Goal: Information Seeking & Learning: Learn about a topic

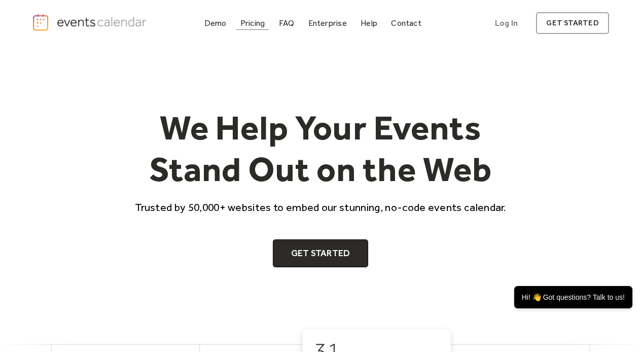
click at [254, 22] on div "Pricing" at bounding box center [252, 23] width 25 height 6
click at [220, 24] on div "Demo" at bounding box center [215, 23] width 22 height 6
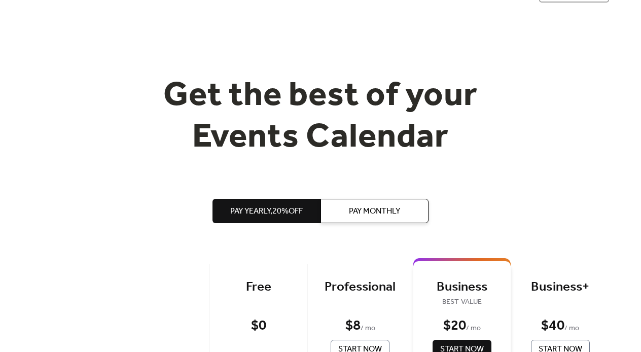
scroll to position [34, 0]
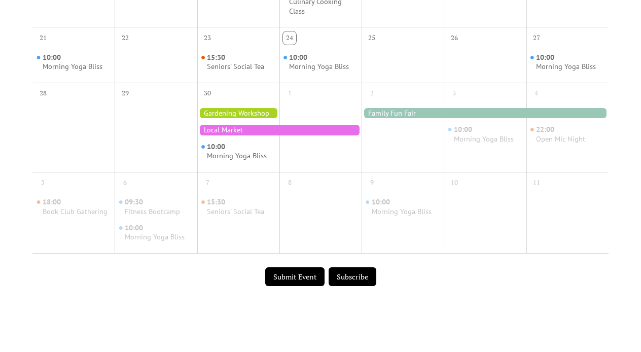
scroll to position [529, 0]
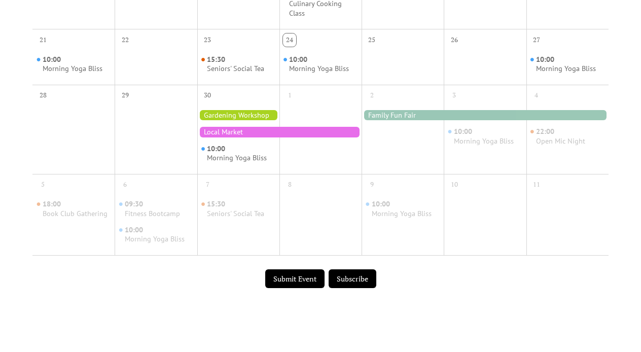
click at [309, 271] on button "Submit Event" at bounding box center [294, 278] width 59 height 19
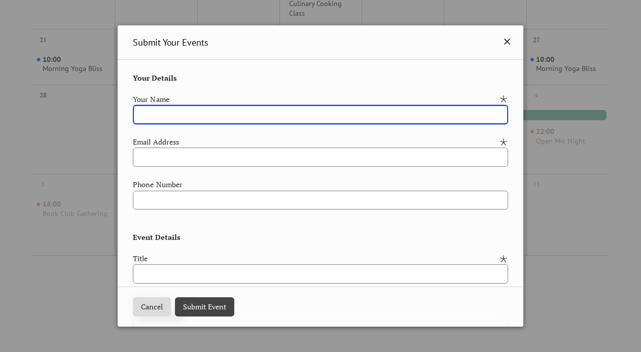
click at [504, 43] on icon at bounding box center [507, 42] width 6 height 6
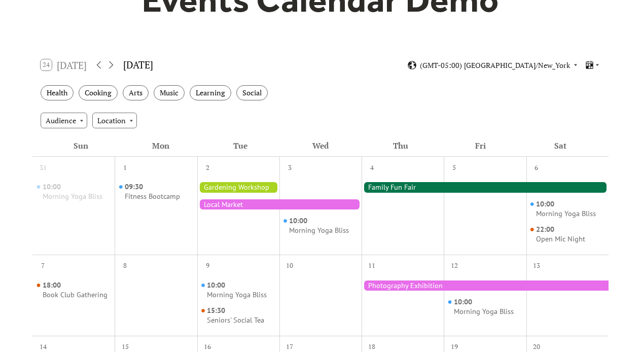
scroll to position [127, 0]
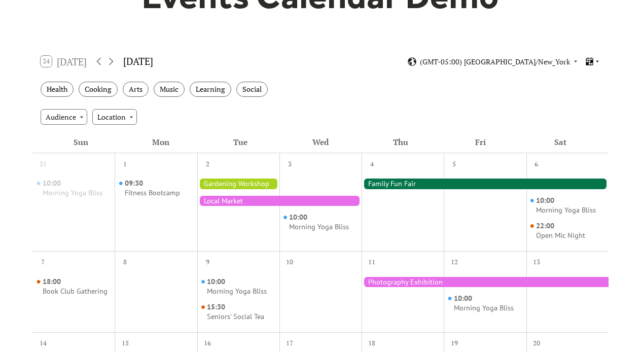
click at [598, 61] on icon at bounding box center [597, 62] width 3 height 2
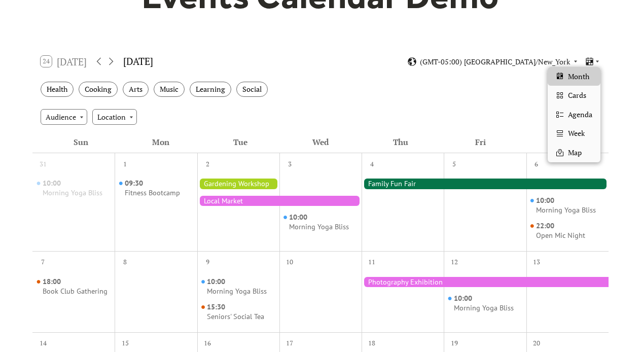
click at [409, 59] on div "24 [DATE] [DATE] (GMT-05:00) [GEOGRAPHIC_DATA]/New_York" at bounding box center [320, 61] width 576 height 27
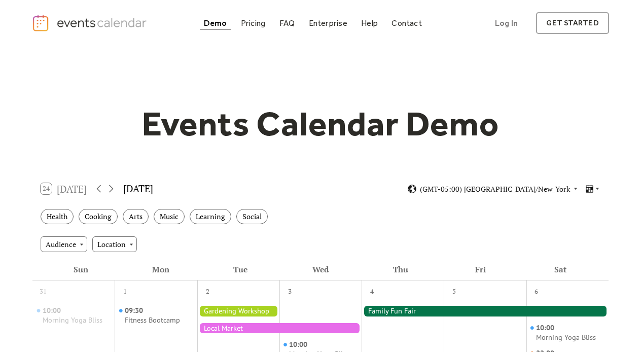
scroll to position [0, 0]
